Goal: Book appointment/travel/reservation

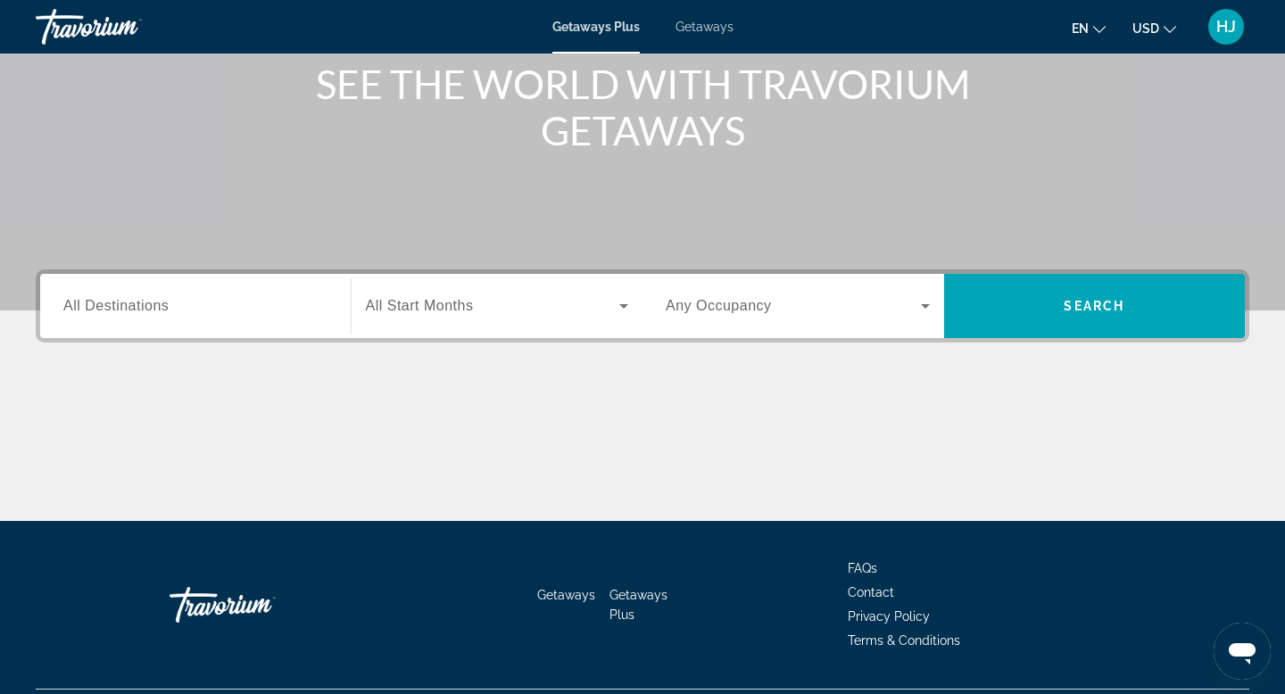
scroll to position [270, 0]
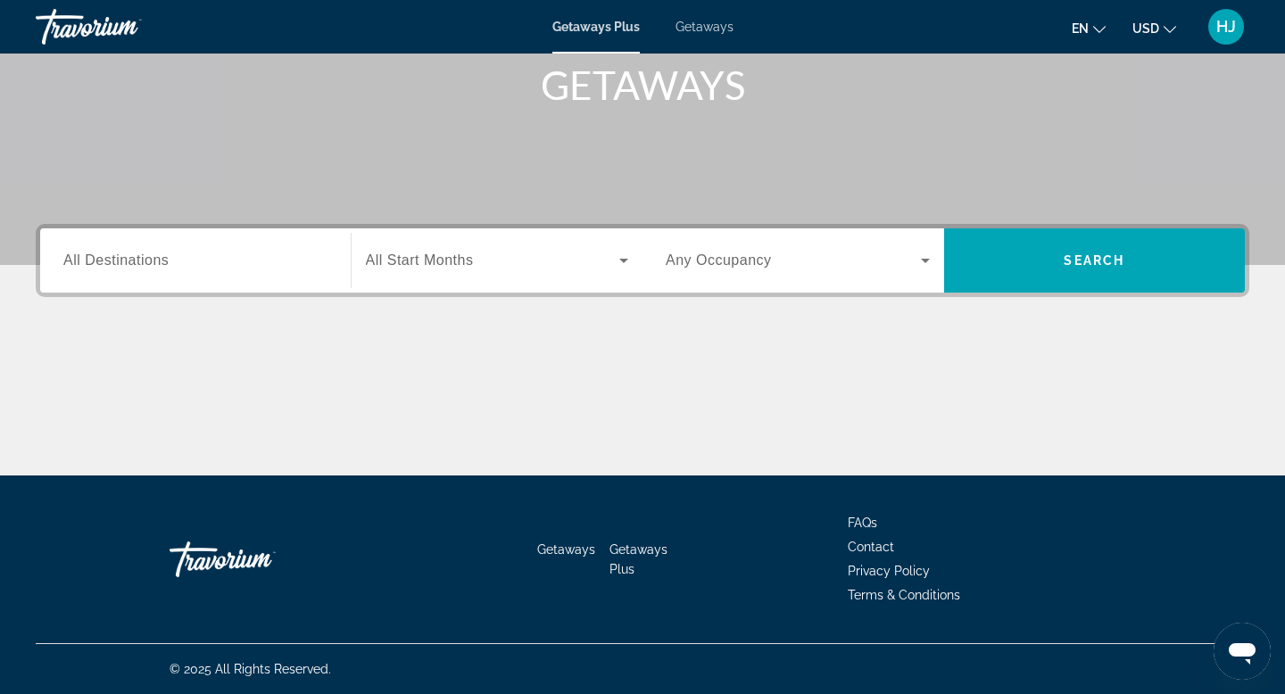
click at [501, 268] on span "Search widget" at bounding box center [493, 260] width 254 height 21
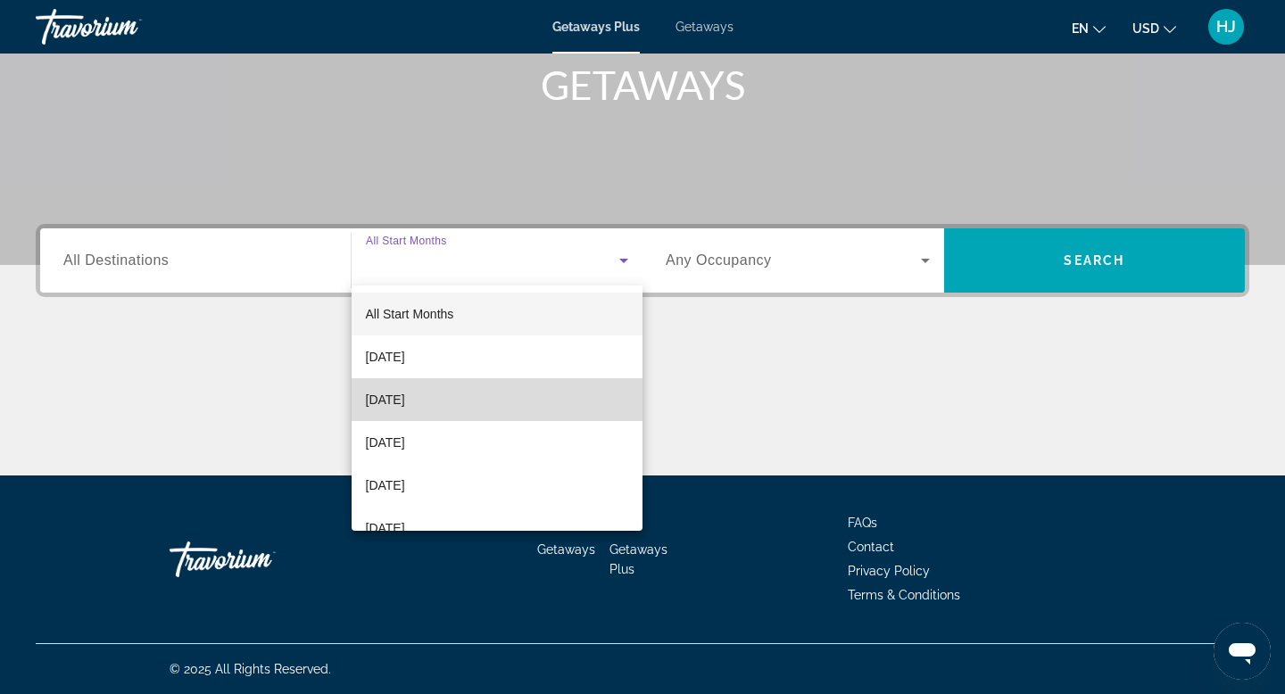
click at [485, 387] on mat-option "[DATE]" at bounding box center [498, 399] width 292 height 43
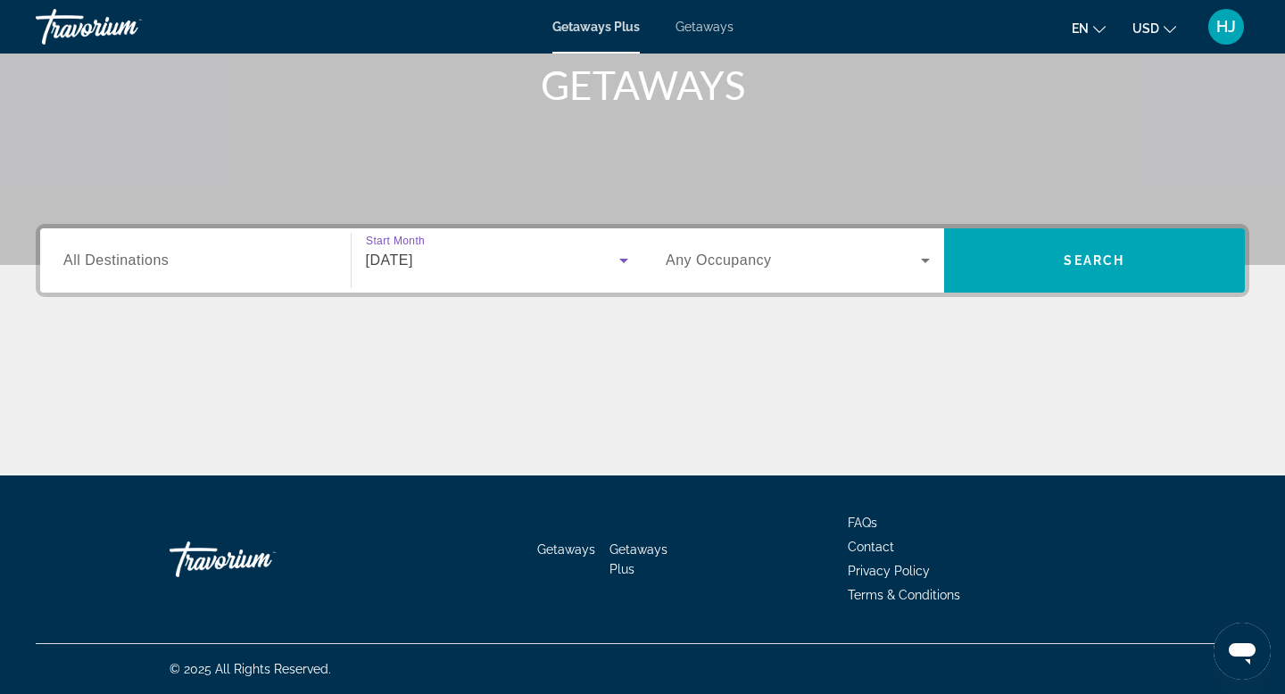
click at [516, 269] on div "[DATE]" at bounding box center [493, 260] width 254 height 21
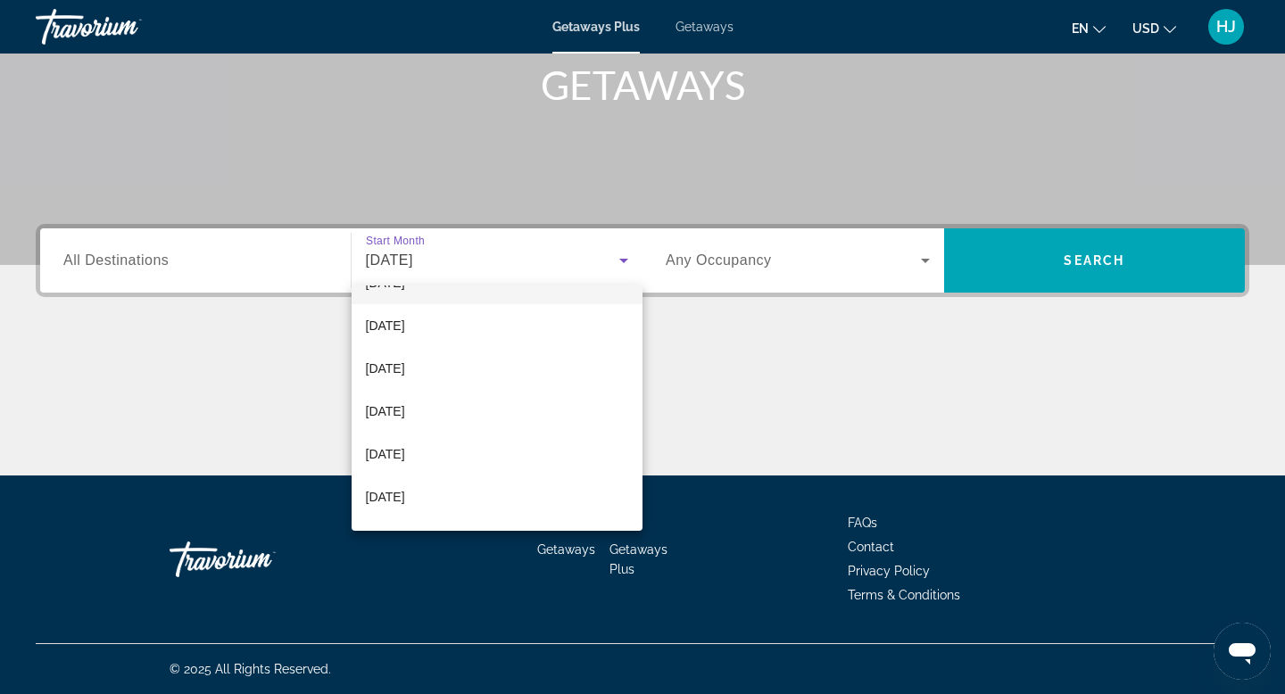
scroll to position [212, 0]
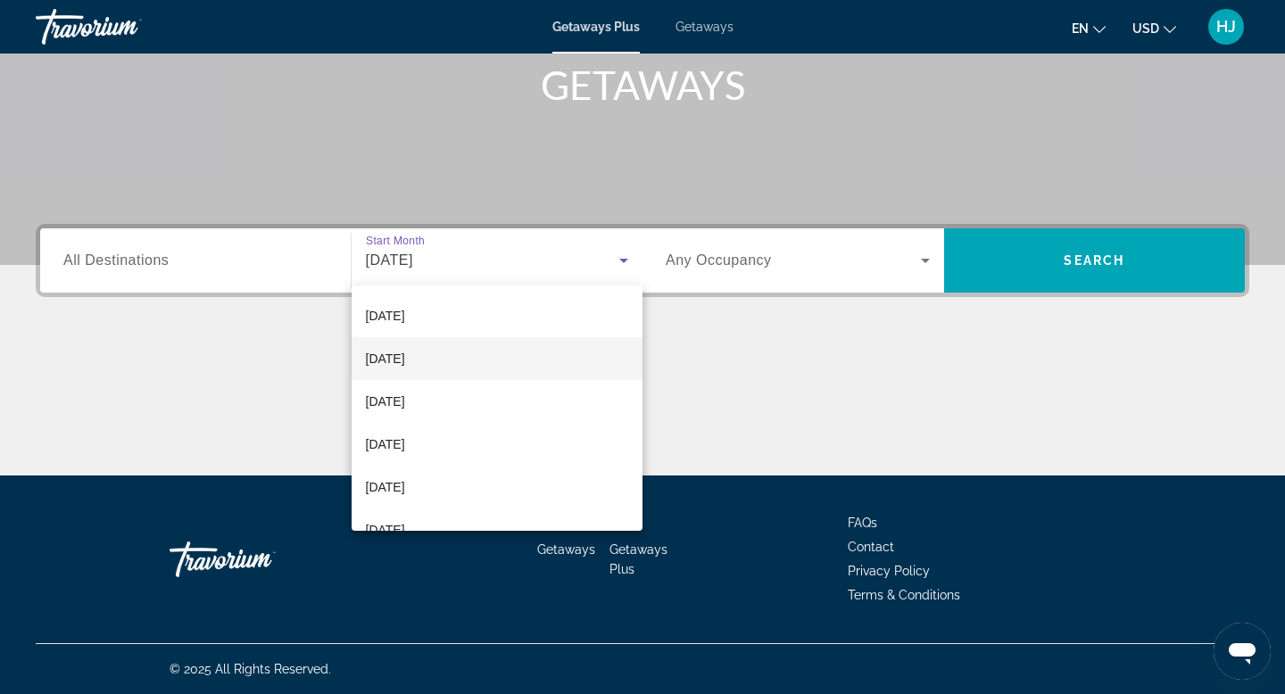
click at [537, 363] on mat-option "[DATE]" at bounding box center [498, 358] width 292 height 43
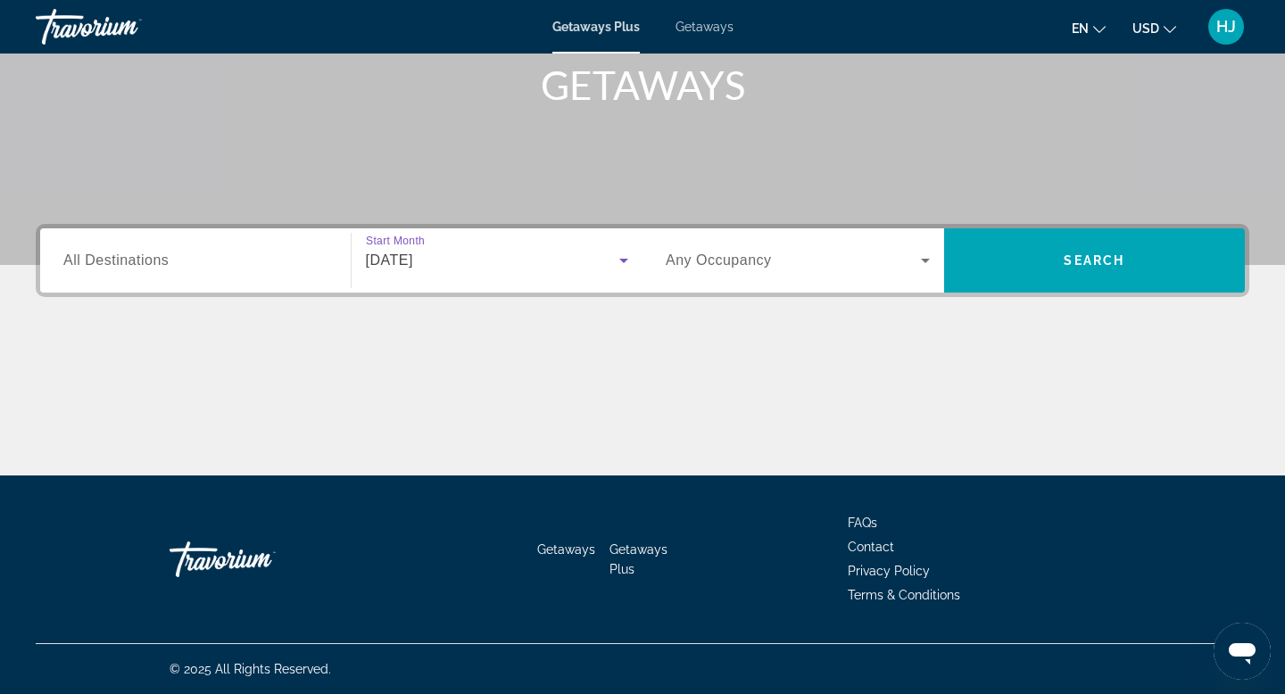
click at [933, 257] on icon "Search widget" at bounding box center [925, 260] width 21 height 21
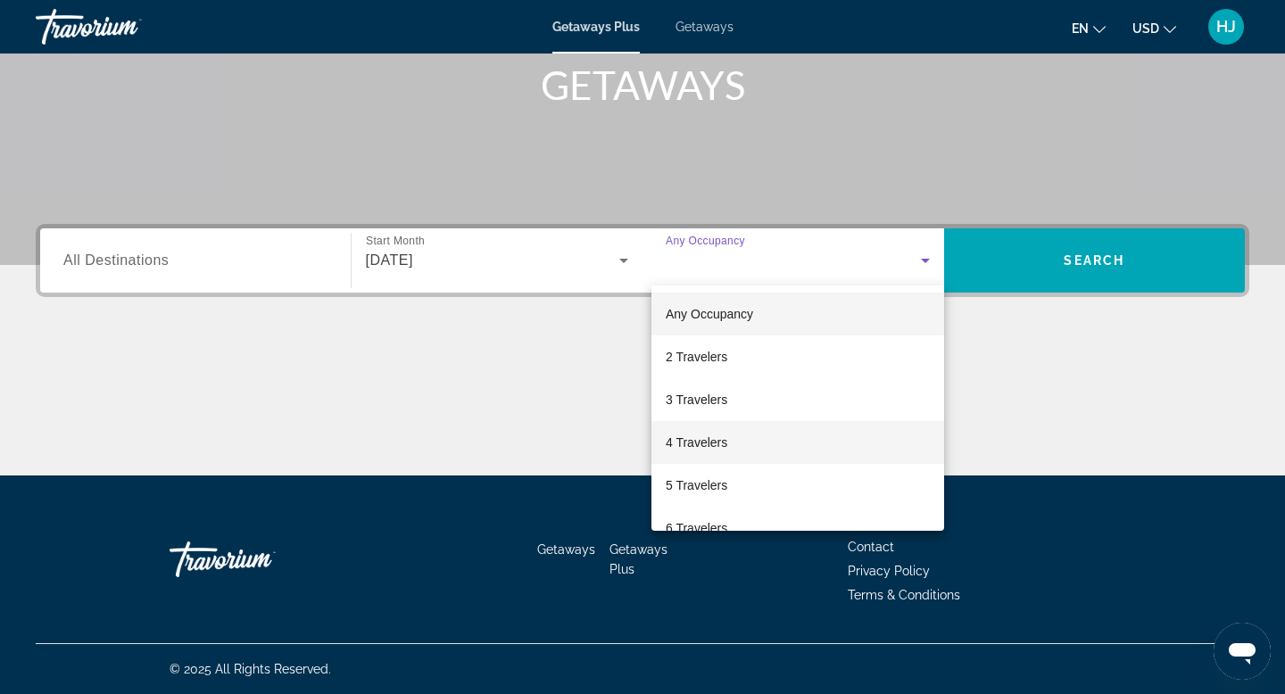
click at [813, 444] on mat-option "4 Travelers" at bounding box center [798, 442] width 293 height 43
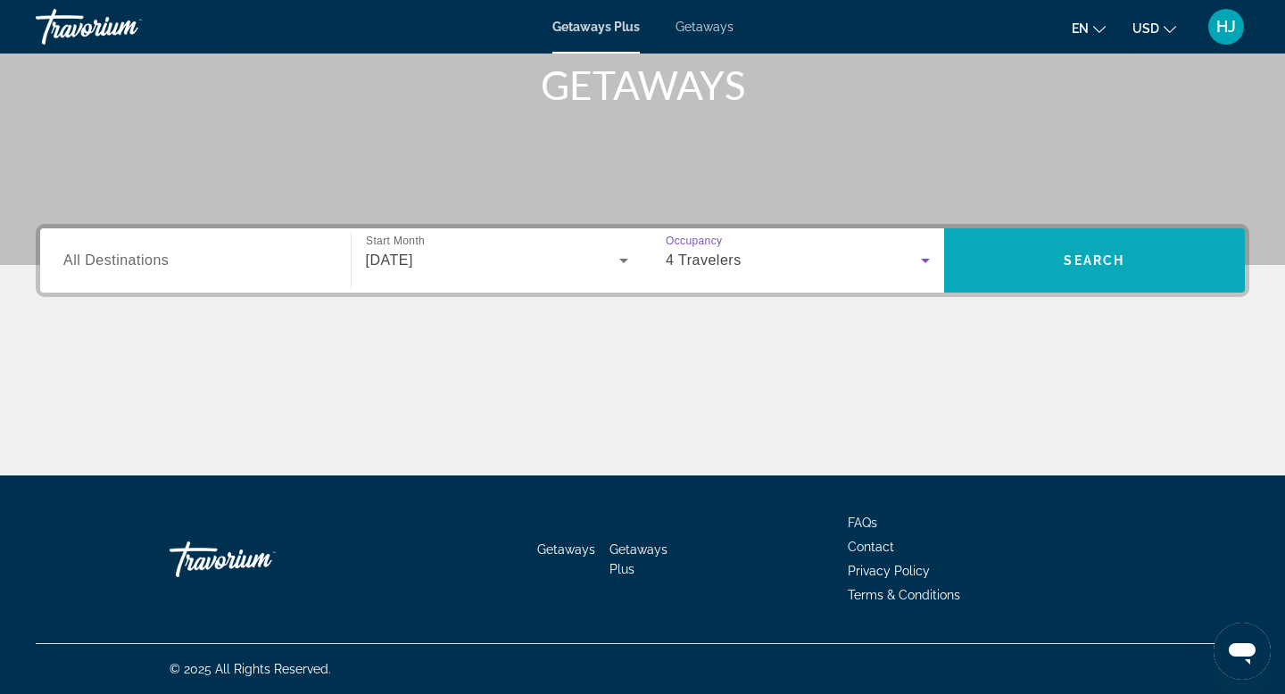
click at [1092, 255] on span "Search" at bounding box center [1094, 260] width 61 height 14
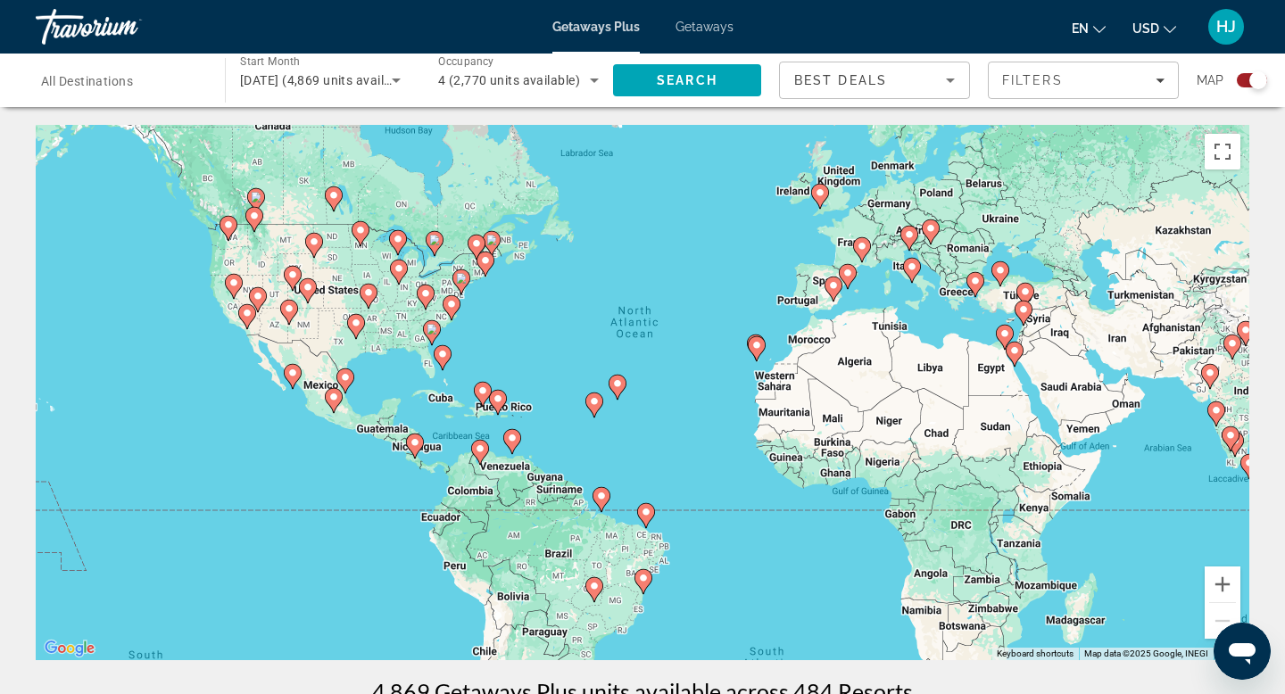
drag, startPoint x: 598, startPoint y: 428, endPoint x: 647, endPoint y: 386, distance: 64.6
click at [647, 386] on div "To activate drag with keyboard, press Alt + Enter. Once in keyboard drag state,…" at bounding box center [643, 392] width 1214 height 535
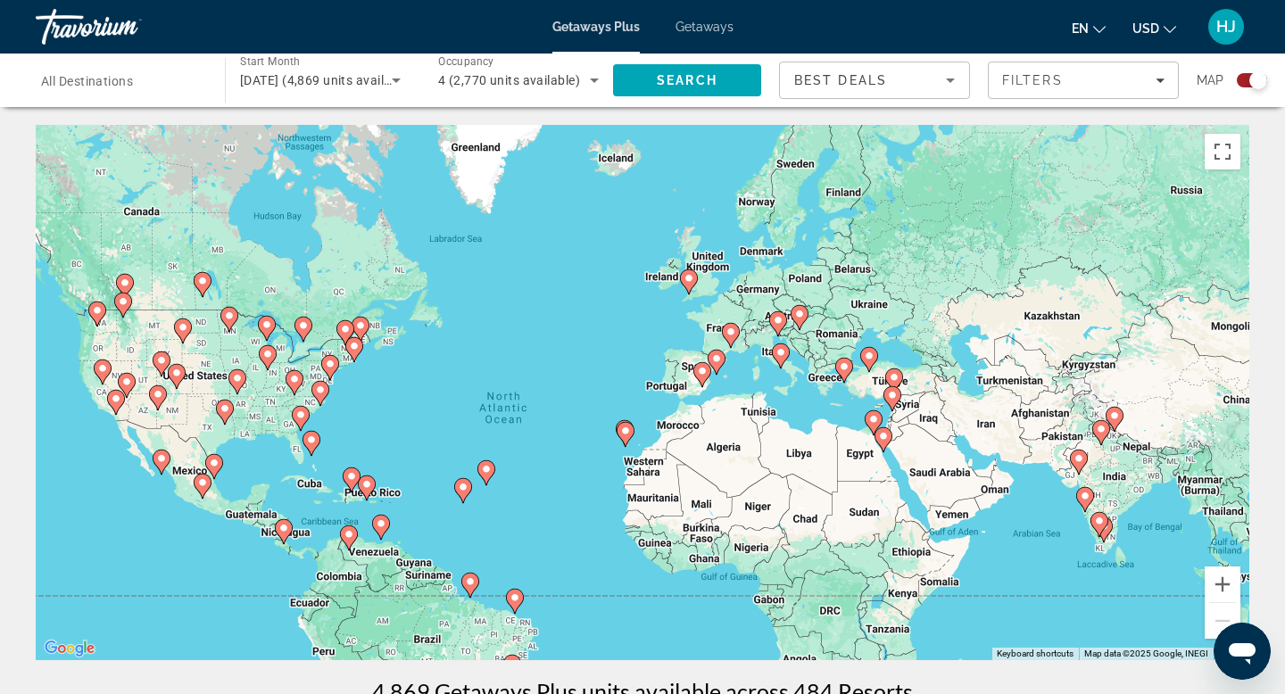
drag, startPoint x: 652, startPoint y: 294, endPoint x: 518, endPoint y: 380, distance: 160.2
click at [518, 380] on div "To activate drag with keyboard, press Alt + Enter. Once in keyboard drag state,…" at bounding box center [643, 392] width 1214 height 535
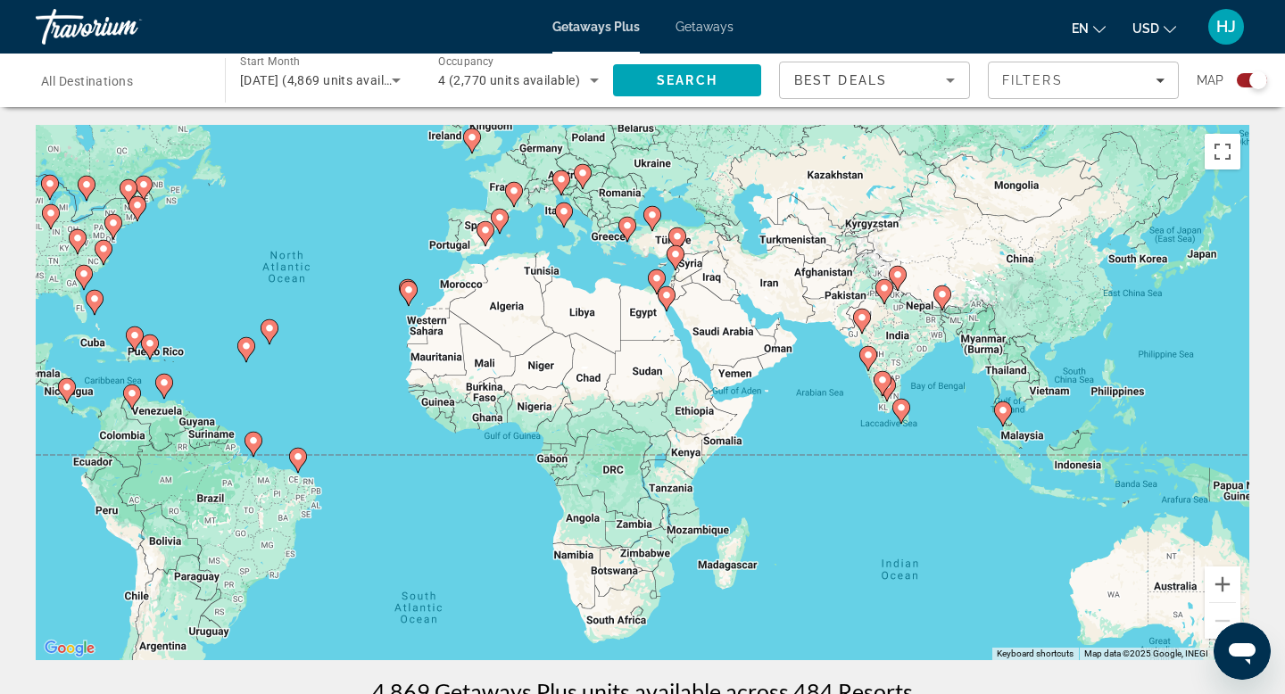
drag, startPoint x: 1021, startPoint y: 564, endPoint x: 691, endPoint y: 408, distance: 365.3
click at [691, 408] on div "To activate drag with keyboard, press Alt + Enter. Once in keyboard drag state,…" at bounding box center [643, 392] width 1214 height 535
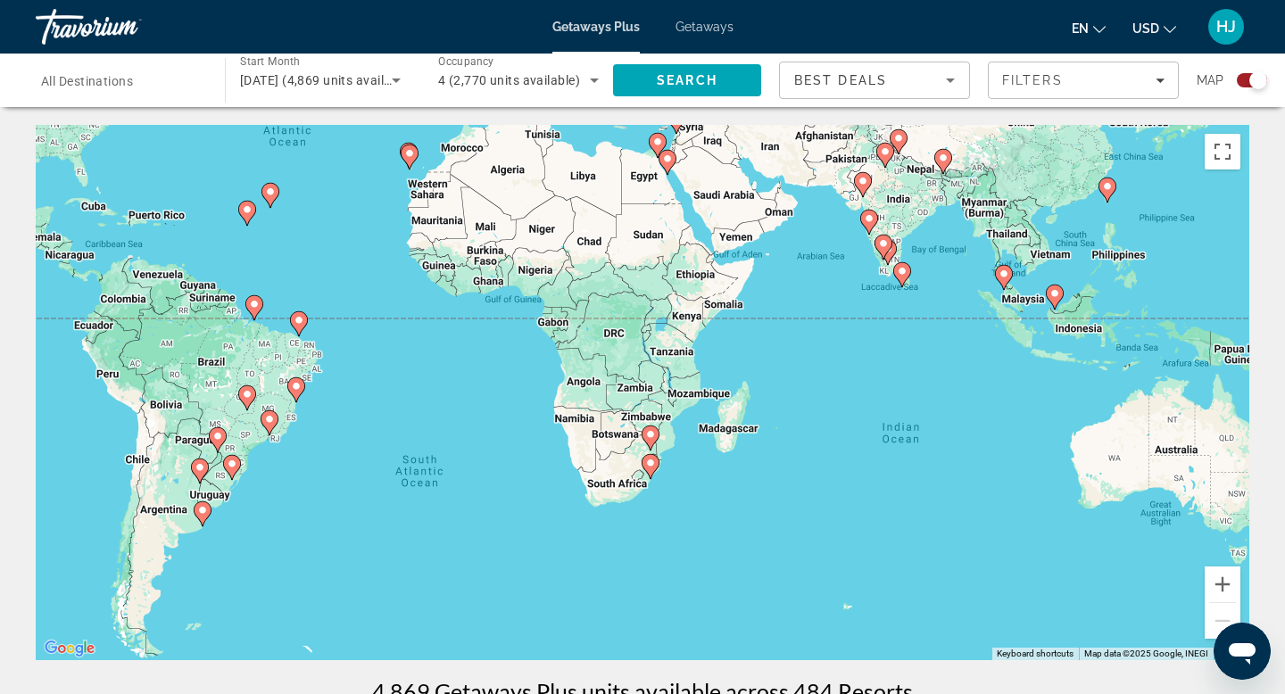
drag, startPoint x: 874, startPoint y: 525, endPoint x: 1006, endPoint y: 402, distance: 180.6
click at [1006, 402] on div "To activate drag with keyboard, press Alt + Enter. Once in keyboard drag state,…" at bounding box center [643, 392] width 1214 height 535
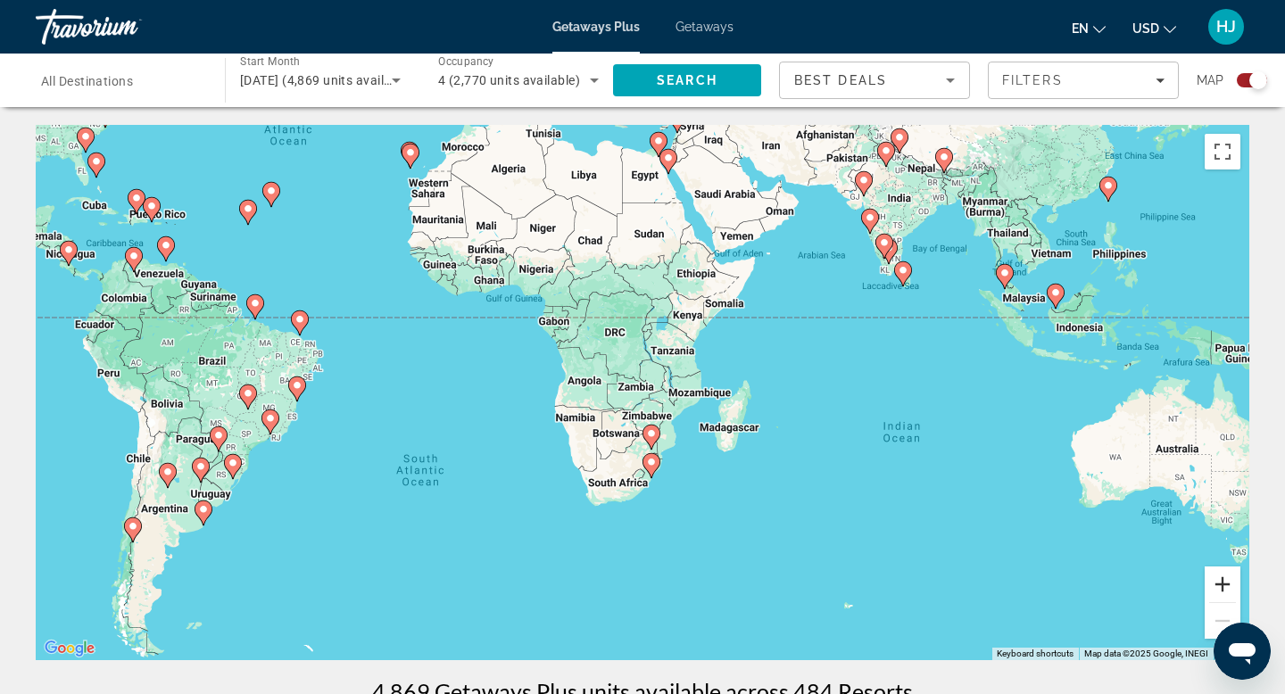
click at [1231, 581] on button "Zoom in" at bounding box center [1223, 585] width 36 height 36
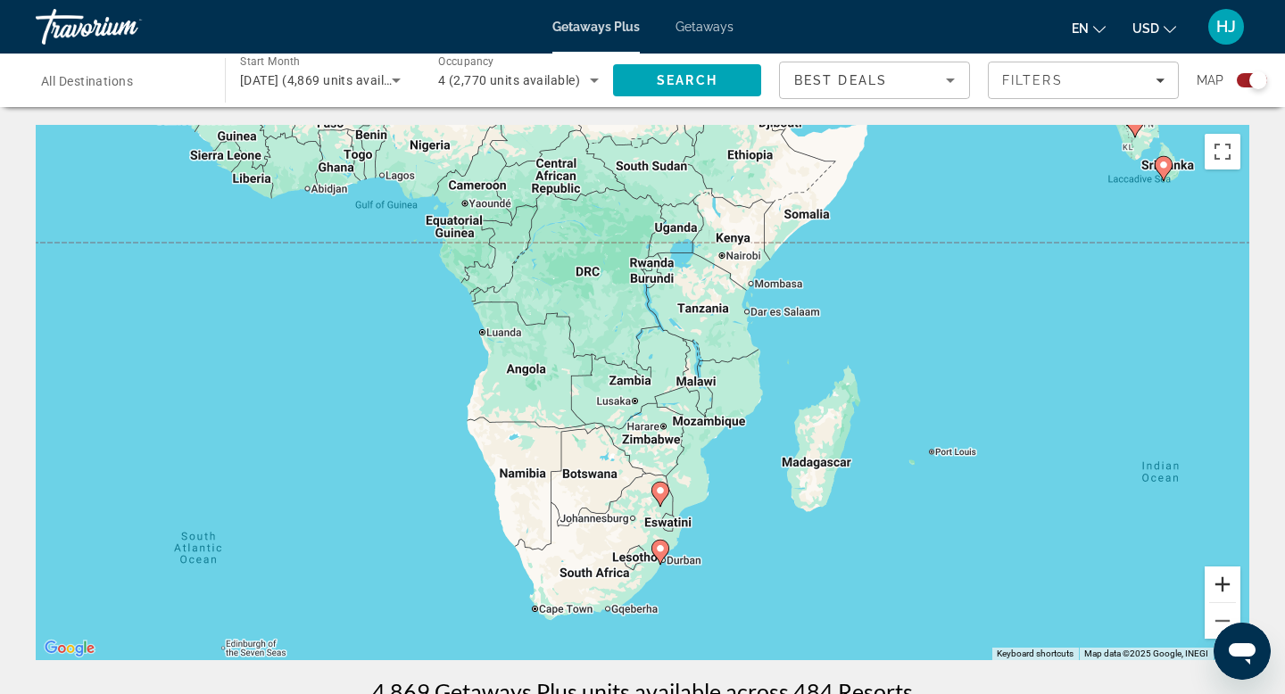
click at [1231, 581] on button "Zoom in" at bounding box center [1223, 585] width 36 height 36
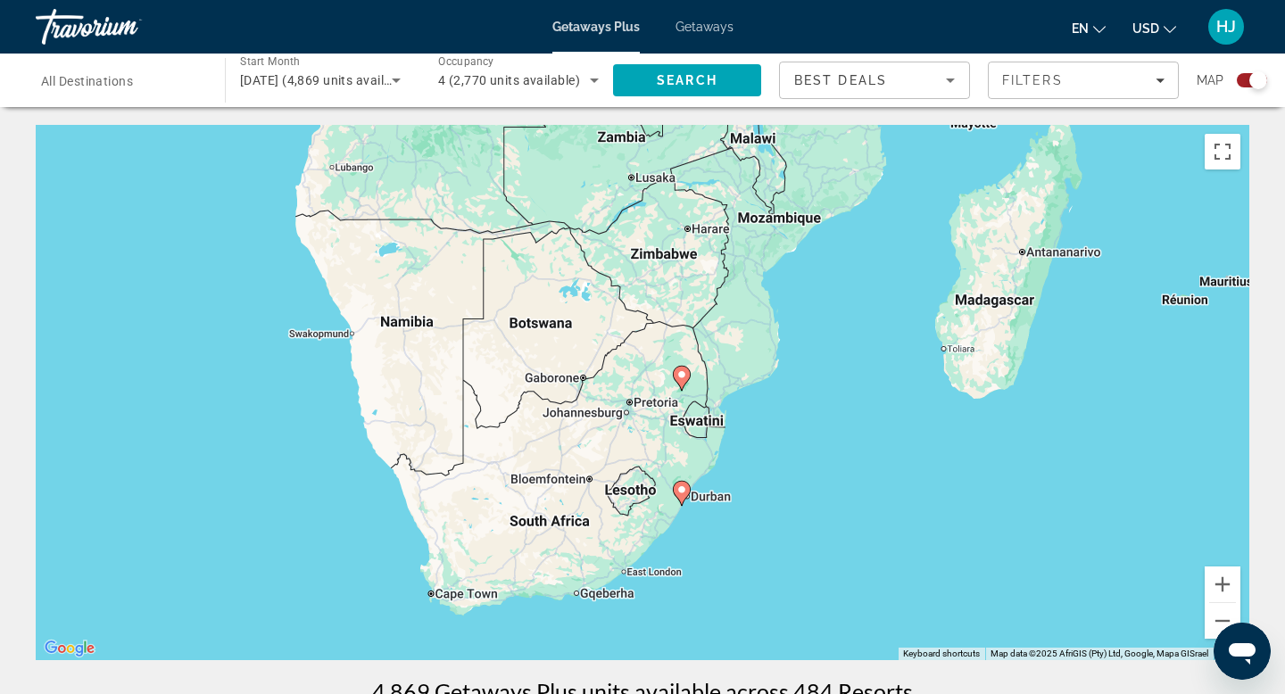
drag, startPoint x: 826, startPoint y: 571, endPoint x: 830, endPoint y: 336, distance: 235.7
click at [830, 336] on div "To activate drag with keyboard, press Alt + Enter. Once in keyboard drag state,…" at bounding box center [643, 392] width 1214 height 535
click at [1218, 584] on button "Zoom in" at bounding box center [1223, 585] width 36 height 36
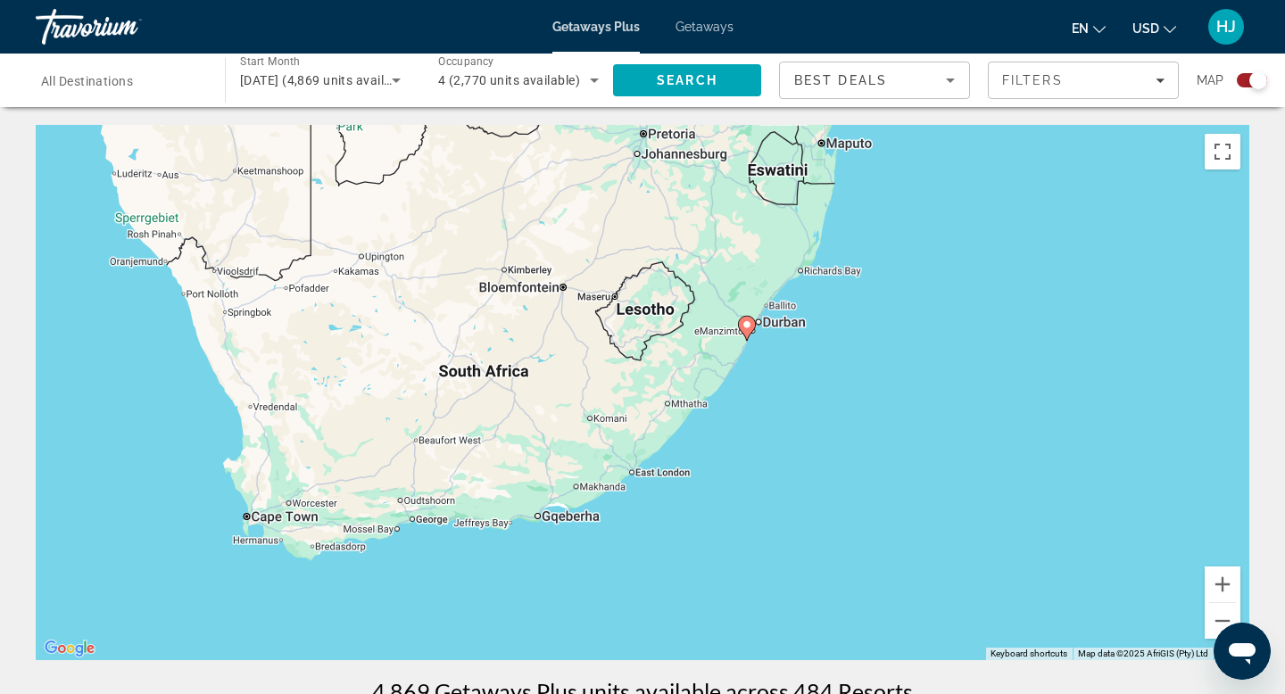
drag, startPoint x: 863, startPoint y: 597, endPoint x: 892, endPoint y: 320, distance: 278.1
click at [892, 320] on div "To activate drag with keyboard, press Alt + Enter. Once in keyboard drag state,…" at bounding box center [643, 392] width 1214 height 535
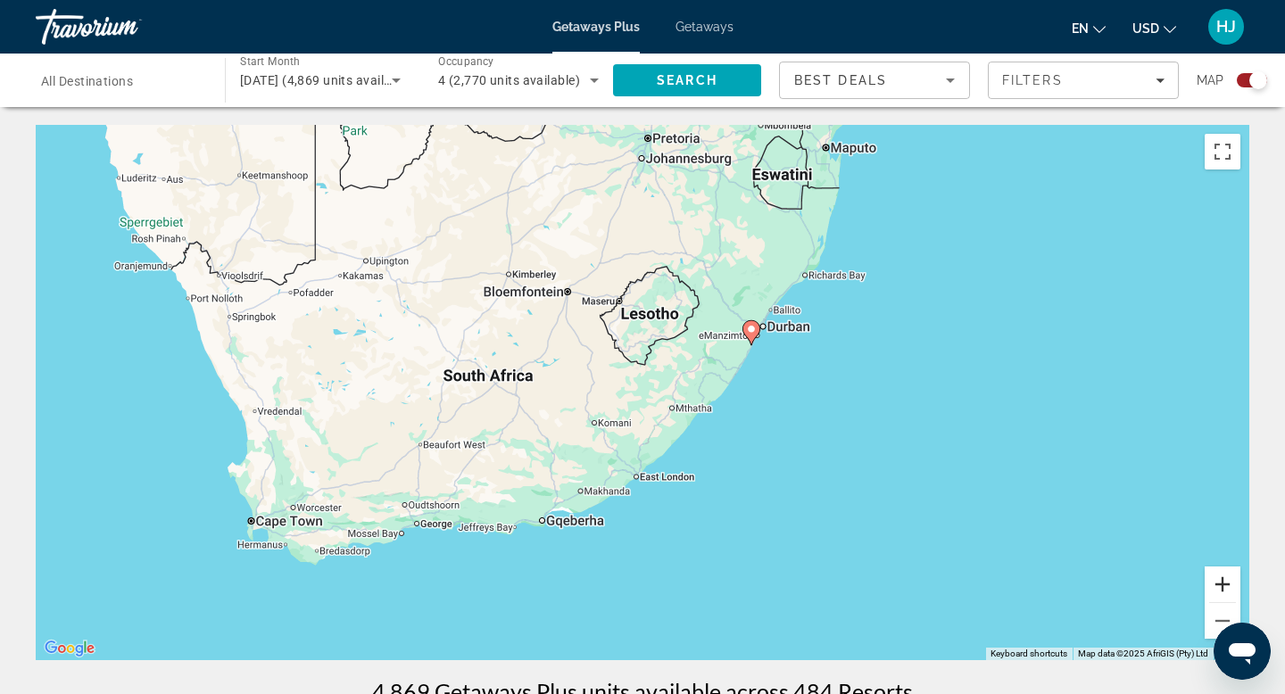
click at [1222, 586] on button "Zoom in" at bounding box center [1223, 585] width 36 height 36
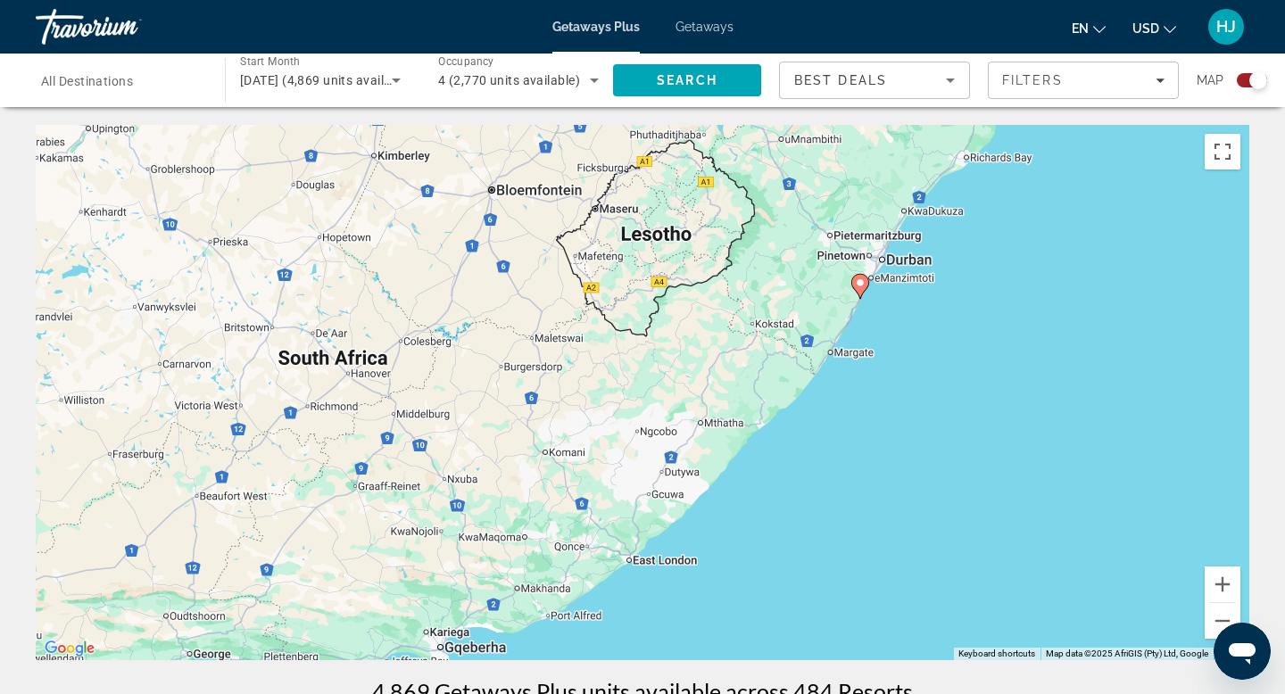
click at [863, 281] on image "Main content" at bounding box center [860, 283] width 11 height 11
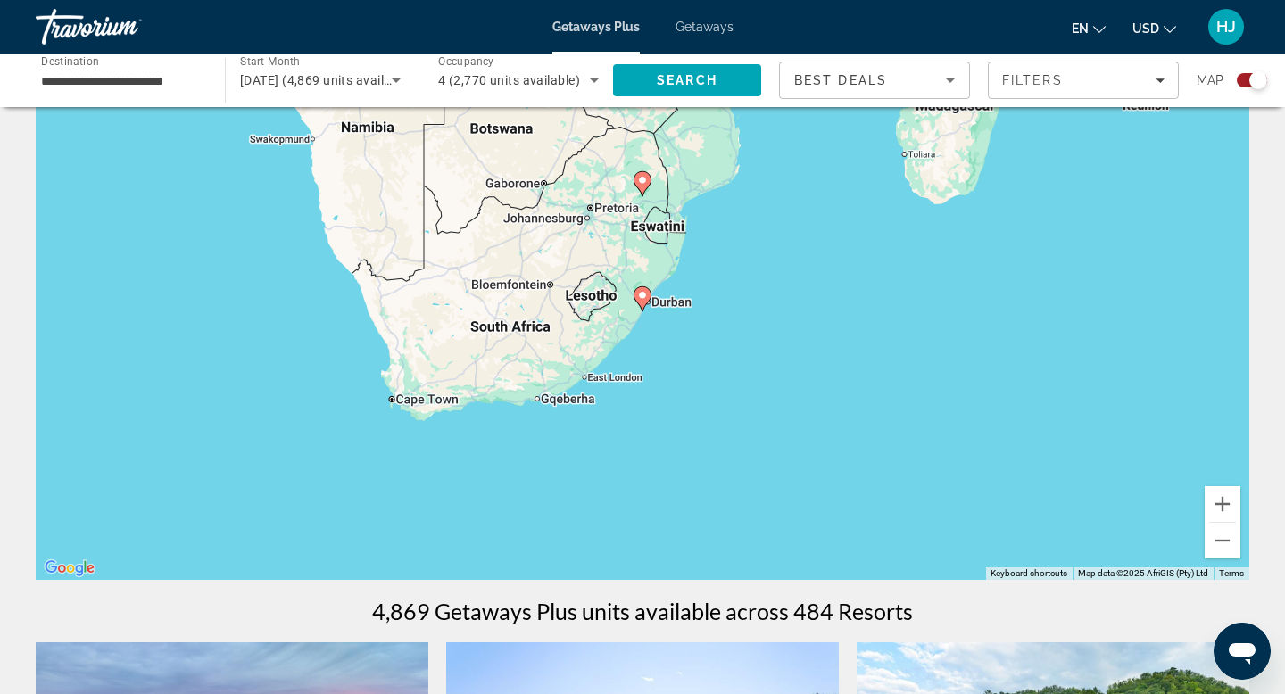
scroll to position [48, 0]
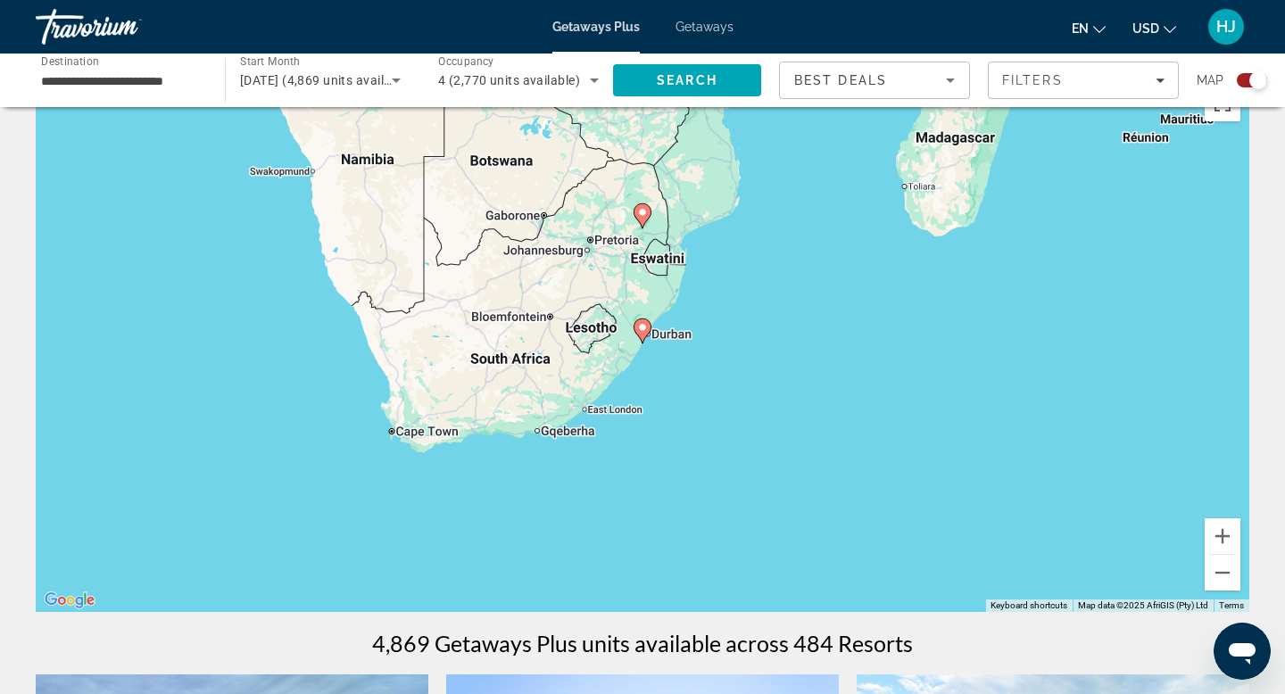
click at [643, 213] on image "Main content" at bounding box center [642, 212] width 11 height 11
type input "**********"
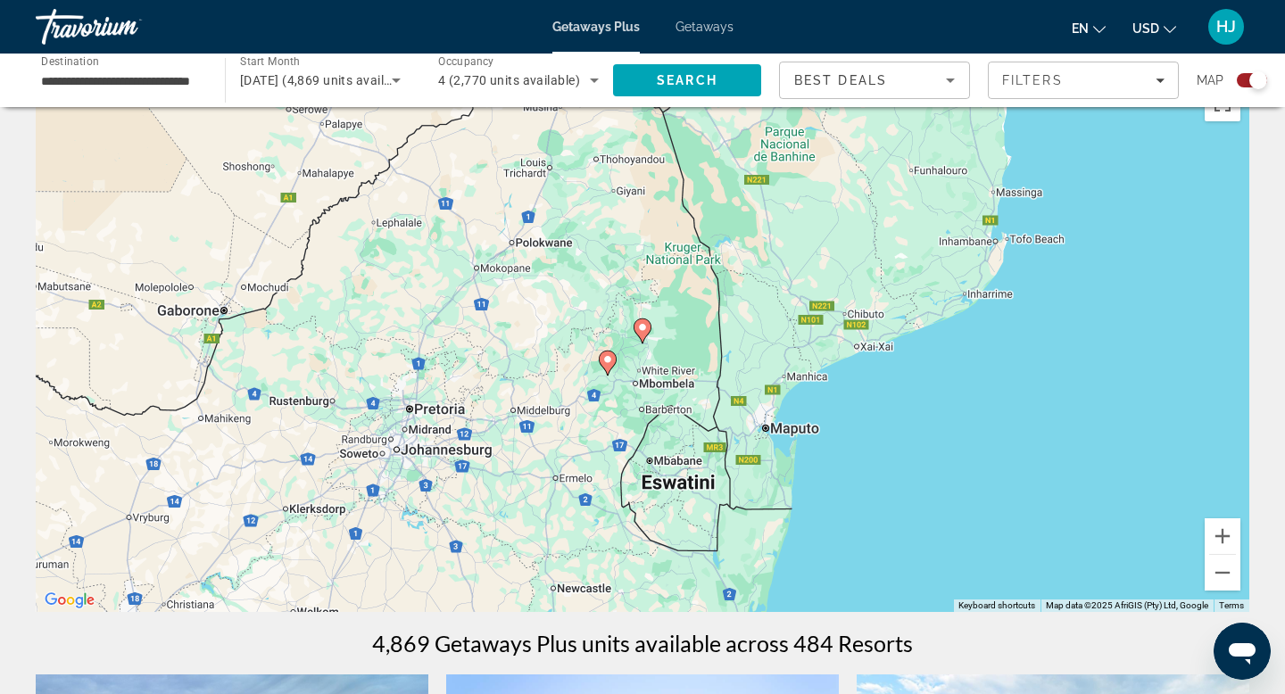
click at [611, 362] on image "Main content" at bounding box center [607, 359] width 11 height 11
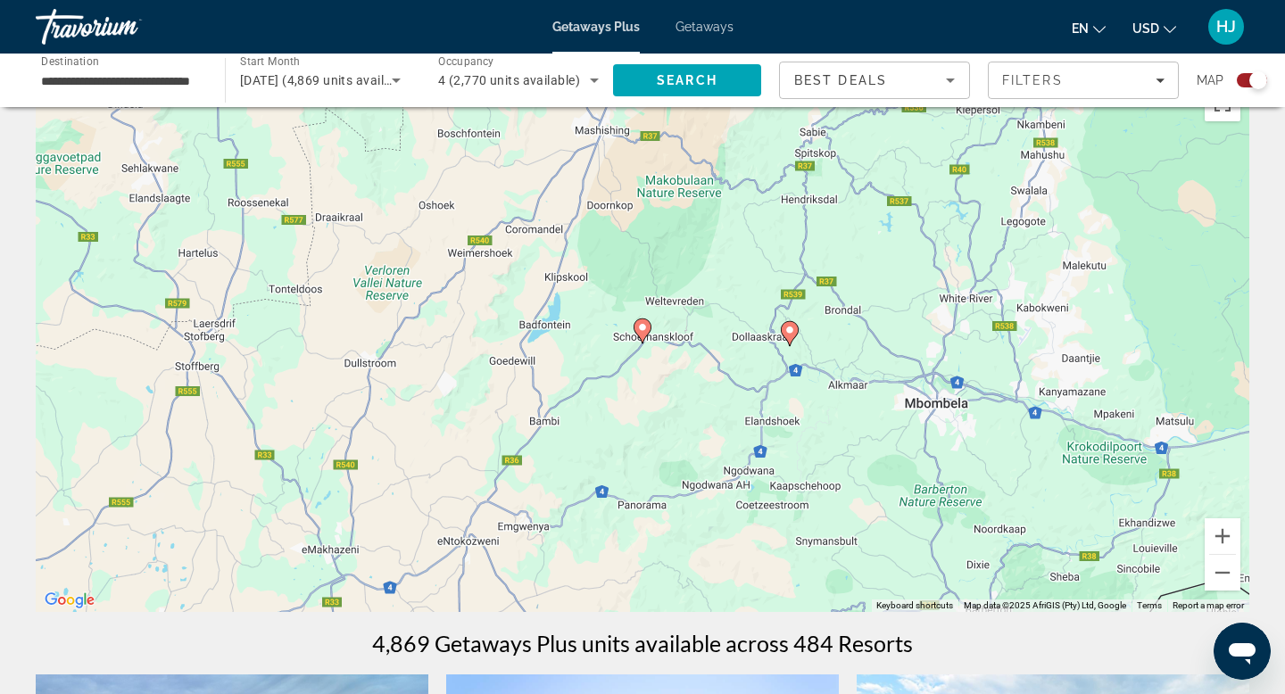
click at [791, 329] on image "Main content" at bounding box center [789, 330] width 11 height 11
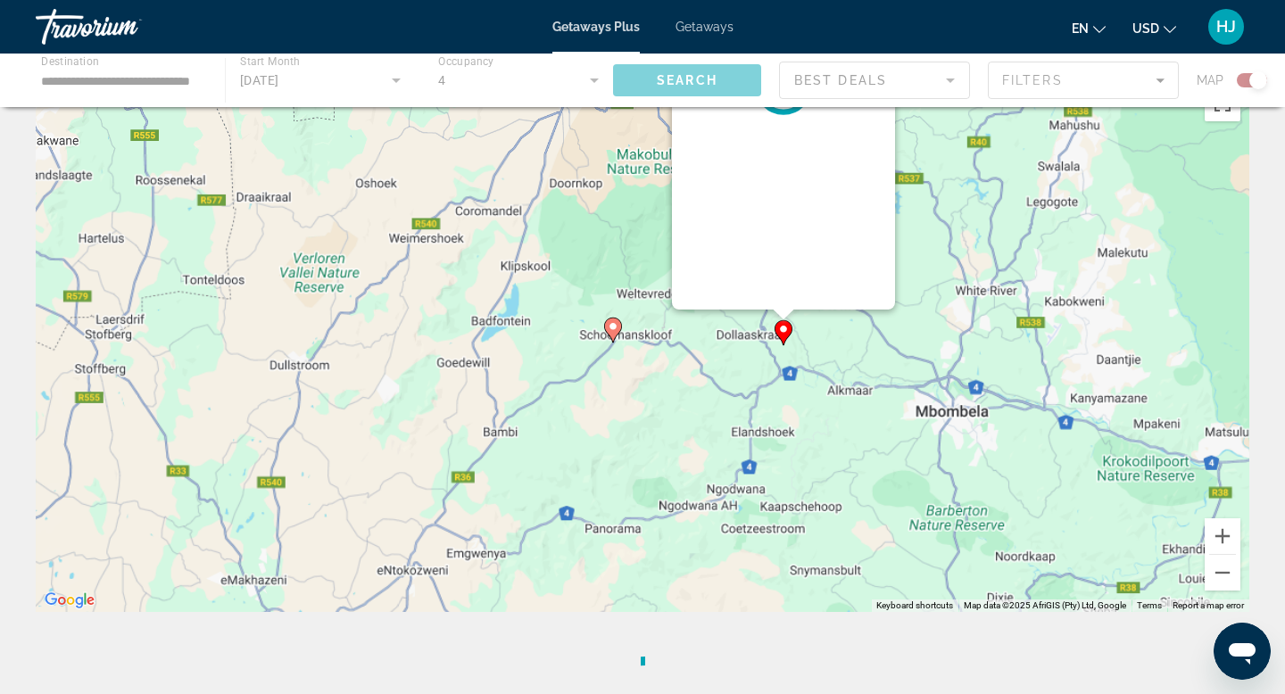
scroll to position [0, 0]
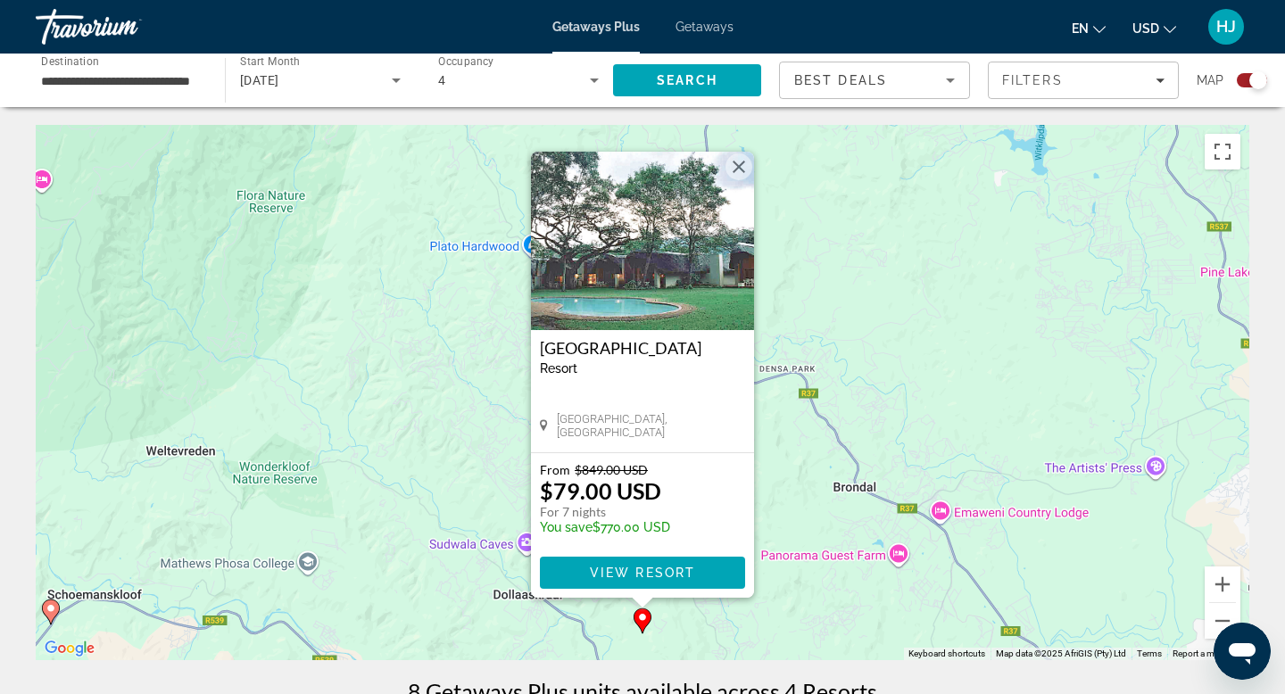
click at [609, 280] on img "Main content" at bounding box center [642, 241] width 223 height 178
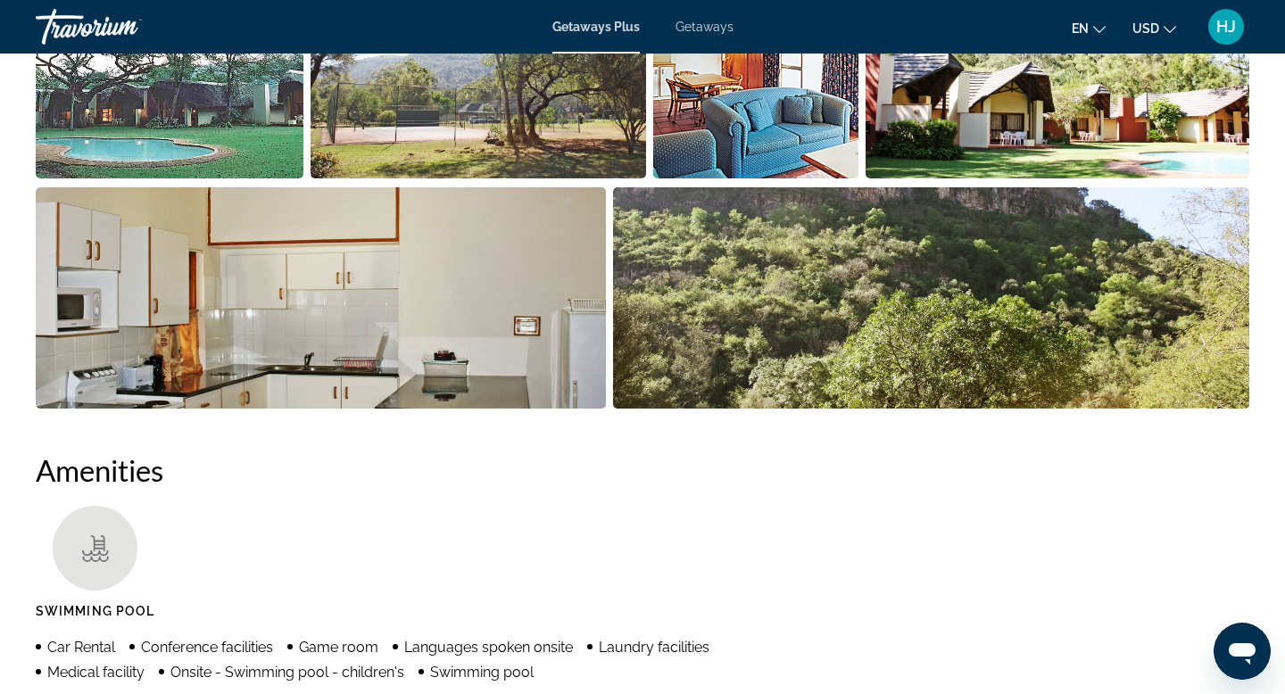
scroll to position [961, 0]
